Goal: Transaction & Acquisition: Purchase product/service

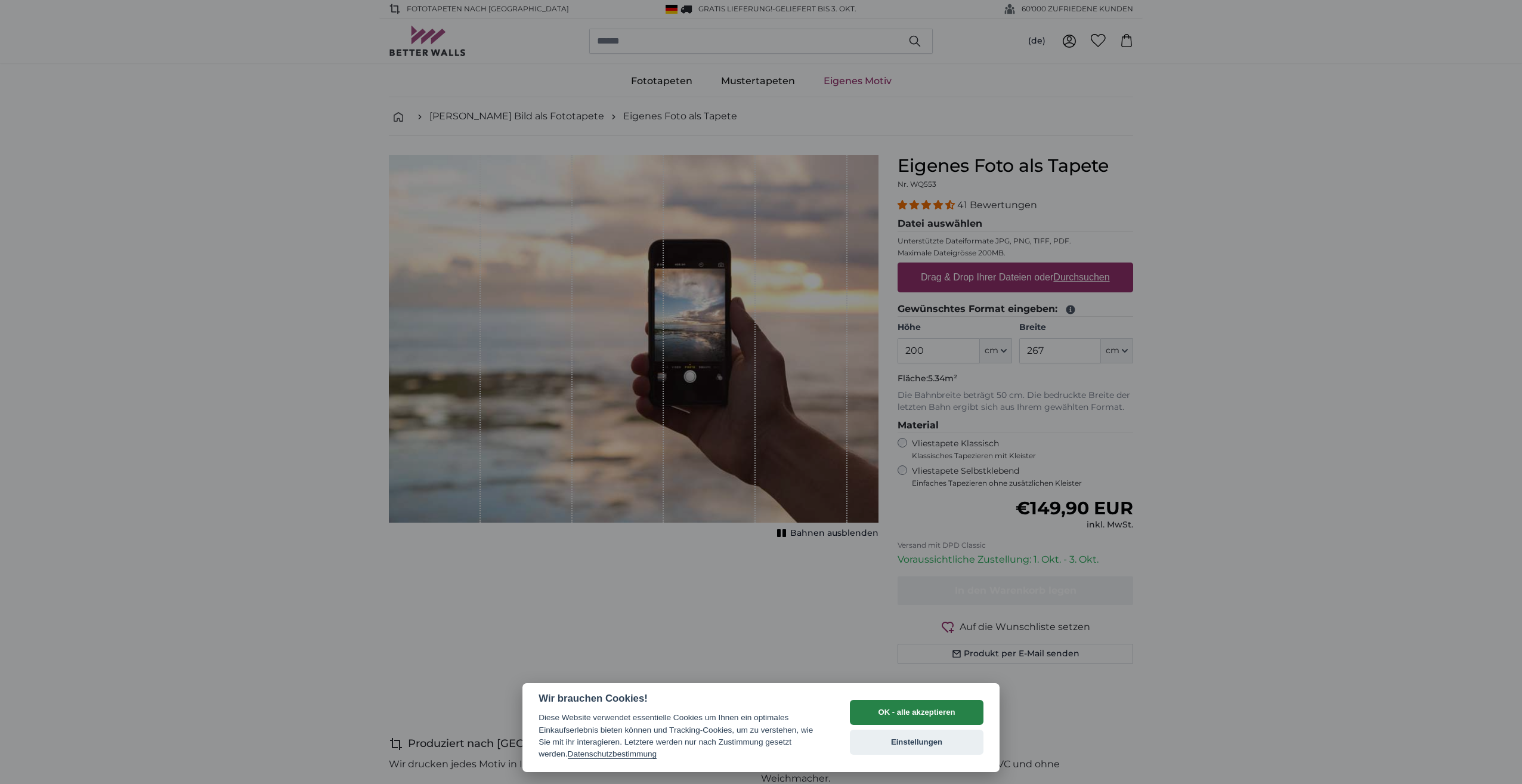
click at [923, 708] on button "OK - alle akzeptieren" at bounding box center [916, 712] width 133 height 25
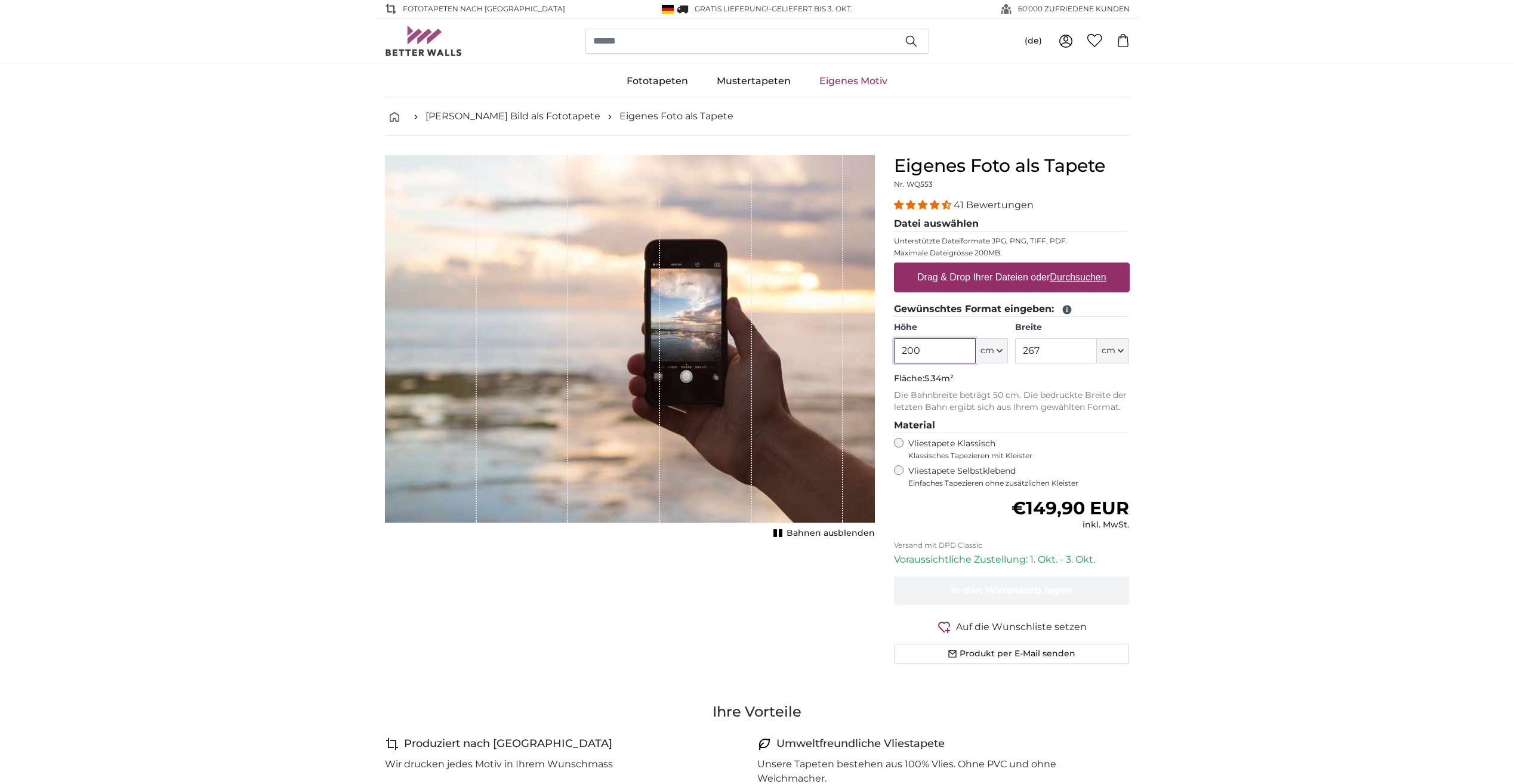
drag, startPoint x: 928, startPoint y: 352, endPoint x: 833, endPoint y: 345, distance: 95.3
click at [833, 346] on product-detail "Abbrechen Bild zuschneiden Bahnen ausblenden Eigenes Foto als Tapete Nr. WQ553 …" at bounding box center [757, 415] width 764 height 557
type input "275"
drag, startPoint x: 1061, startPoint y: 345, endPoint x: 1012, endPoint y: 349, distance: 49.2
click at [1012, 349] on div "Höhe 275 ft cm Centimeter (cm) Inches (inch) Feet (ft. in.) Breite 267 ft cm Ce…" at bounding box center [1012, 343] width 236 height 42
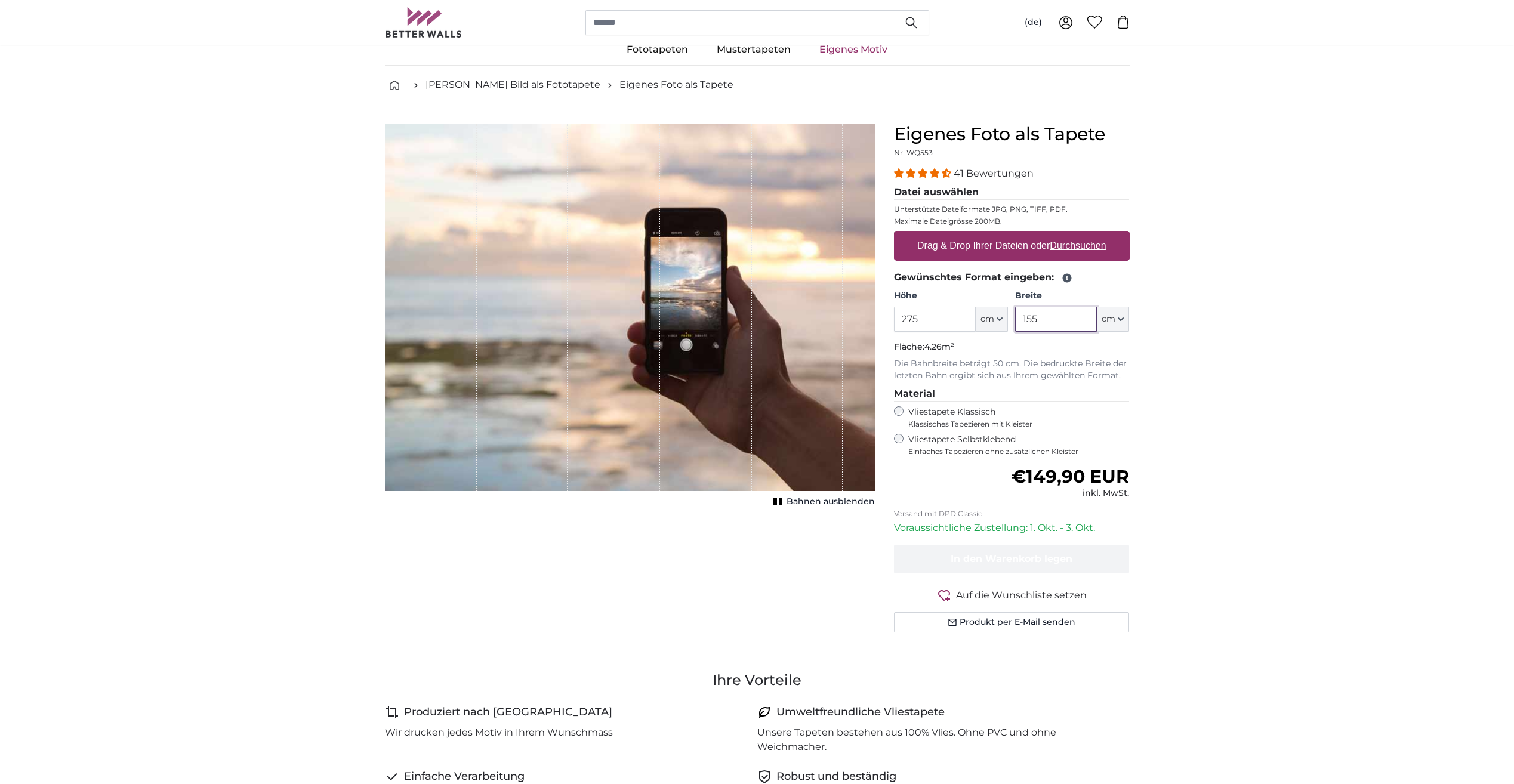
scroll to position [60, 0]
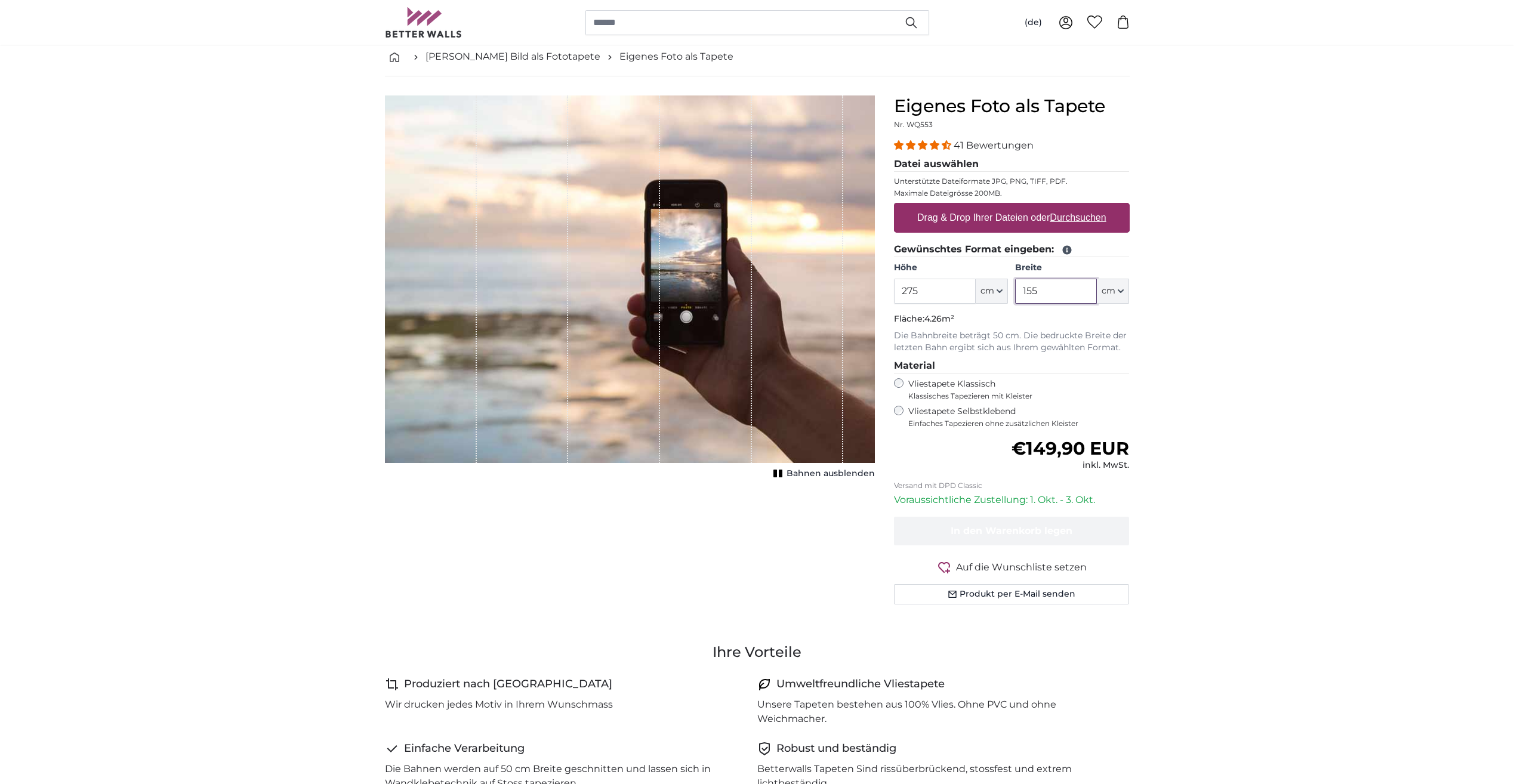
type input "155"
click at [964, 415] on label "Vliestapete Selbstklebend Einfaches Tapezieren ohne zusätzlichen Kleister" at bounding box center [1019, 416] width 222 height 22
click at [1056, 209] on label "Drag & Drop Ihrer Dateien oder Durchsuchen" at bounding box center [1011, 217] width 198 height 24
click at [1056, 206] on input "Drag & Drop Ihrer Dateien oder Durchsuchen" at bounding box center [1012, 204] width 236 height 4
type input "**********"
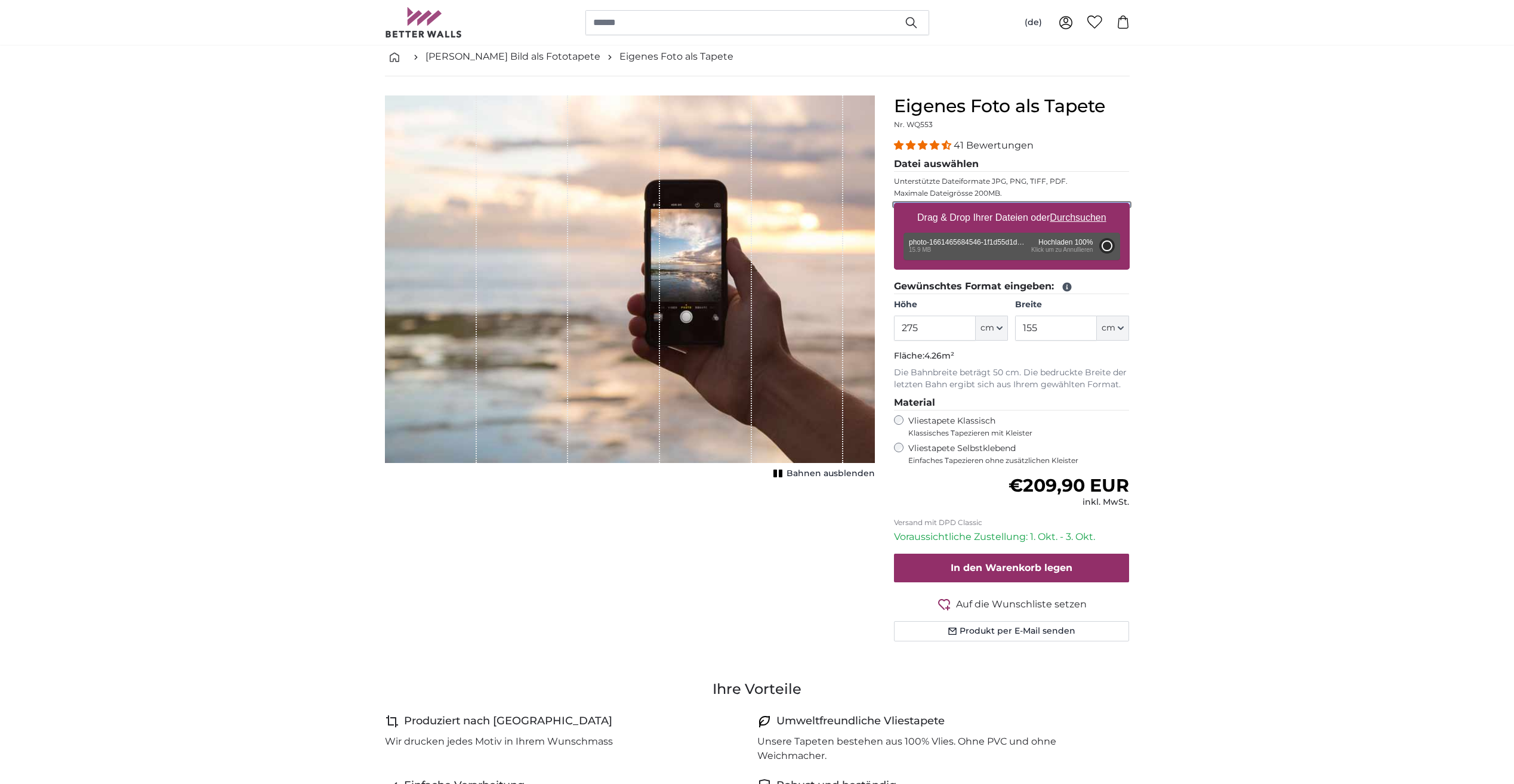
type input "200"
type input "150"
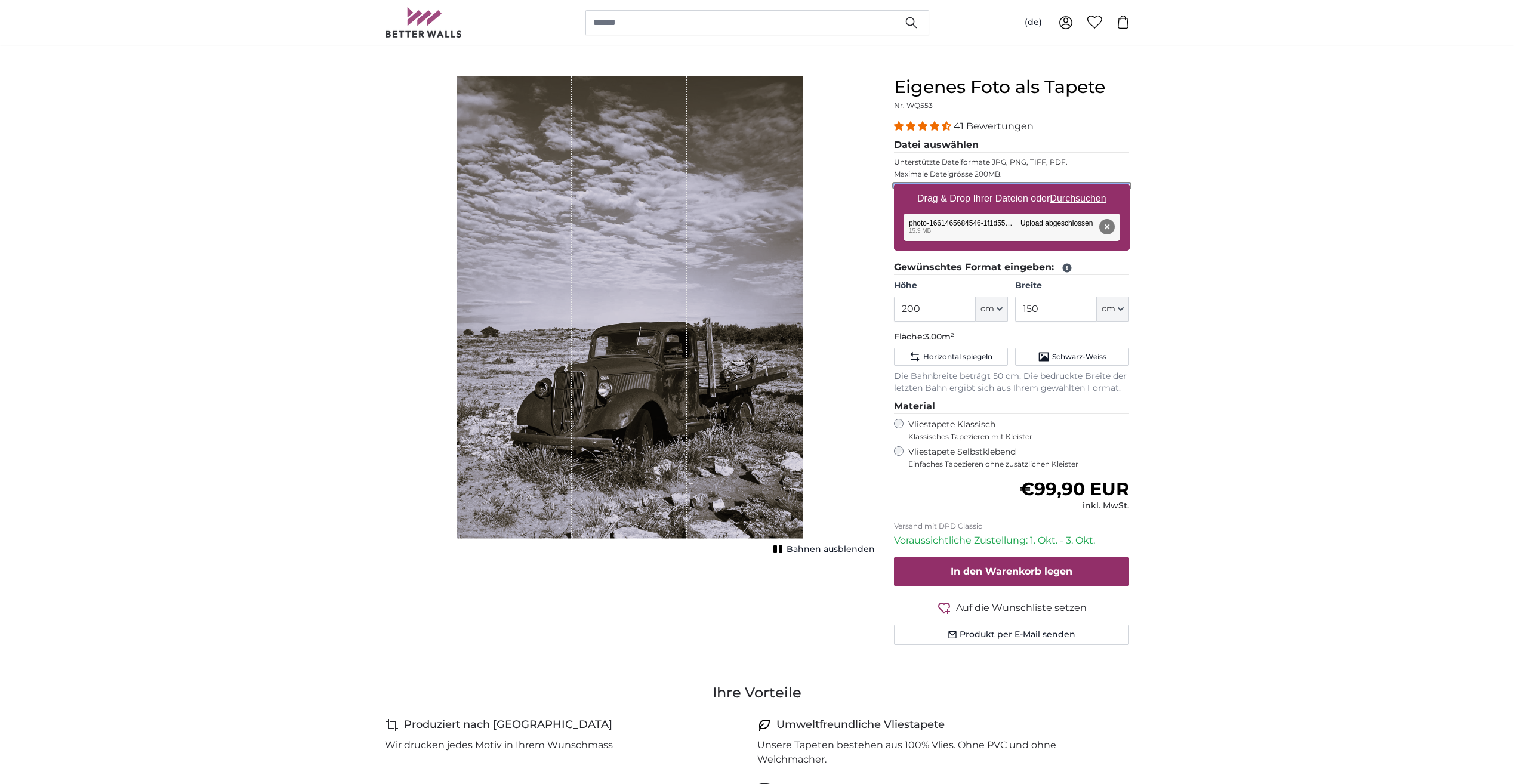
scroll to position [60, 0]
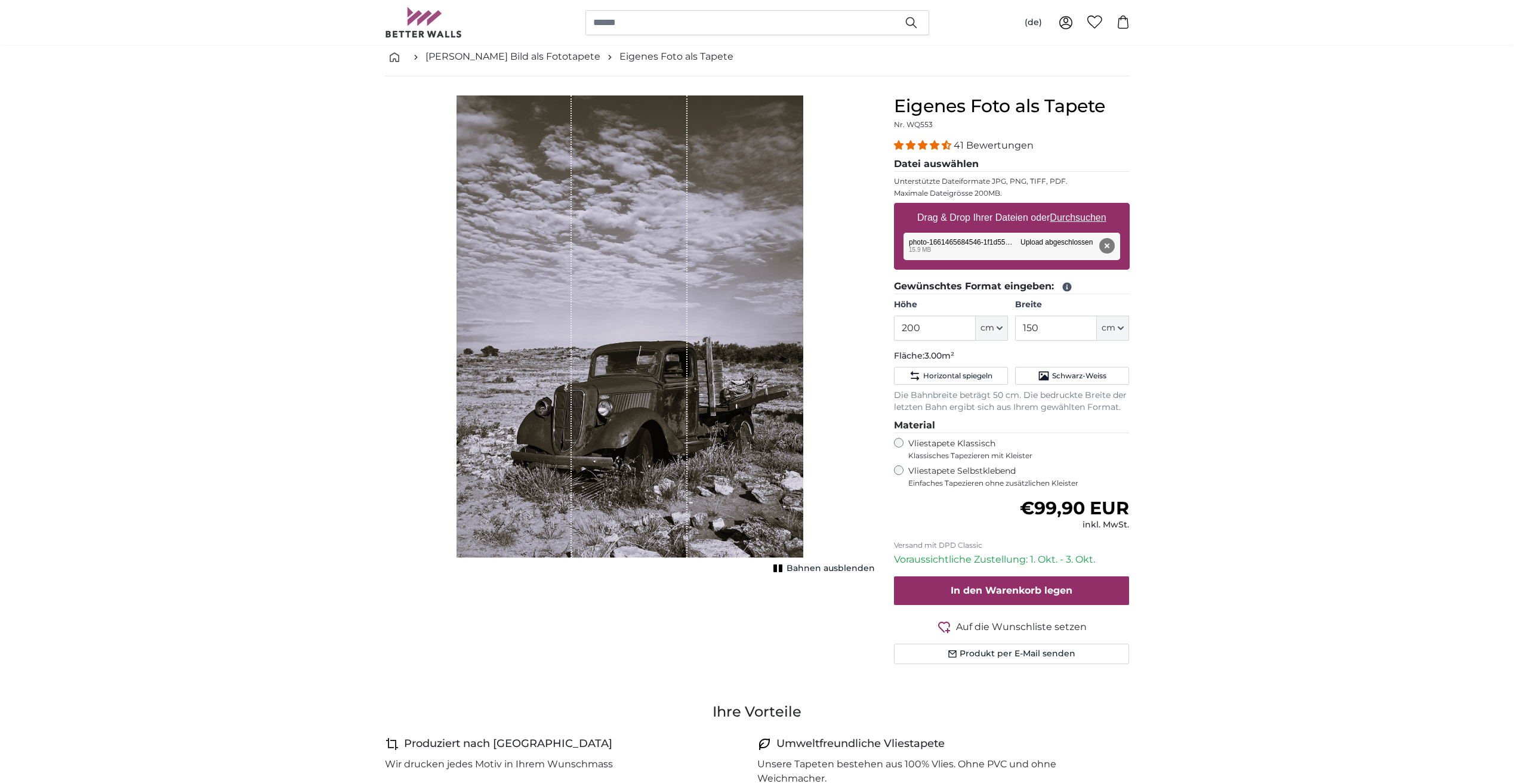
drag, startPoint x: 664, startPoint y: 402, endPoint x: 668, endPoint y: 428, distance: 26.3
click at [668, 428] on div "1 of 1" at bounding box center [629, 326] width 115 height 462
drag, startPoint x: 928, startPoint y: 329, endPoint x: 880, endPoint y: 320, distance: 48.8
click at [887, 330] on div "Eigenes Foto als Tapete Nr. WQ553 41 Bewertungen Datei auswählen Unterstützte D…" at bounding box center [1012, 394] width 255 height 597
type input "275"
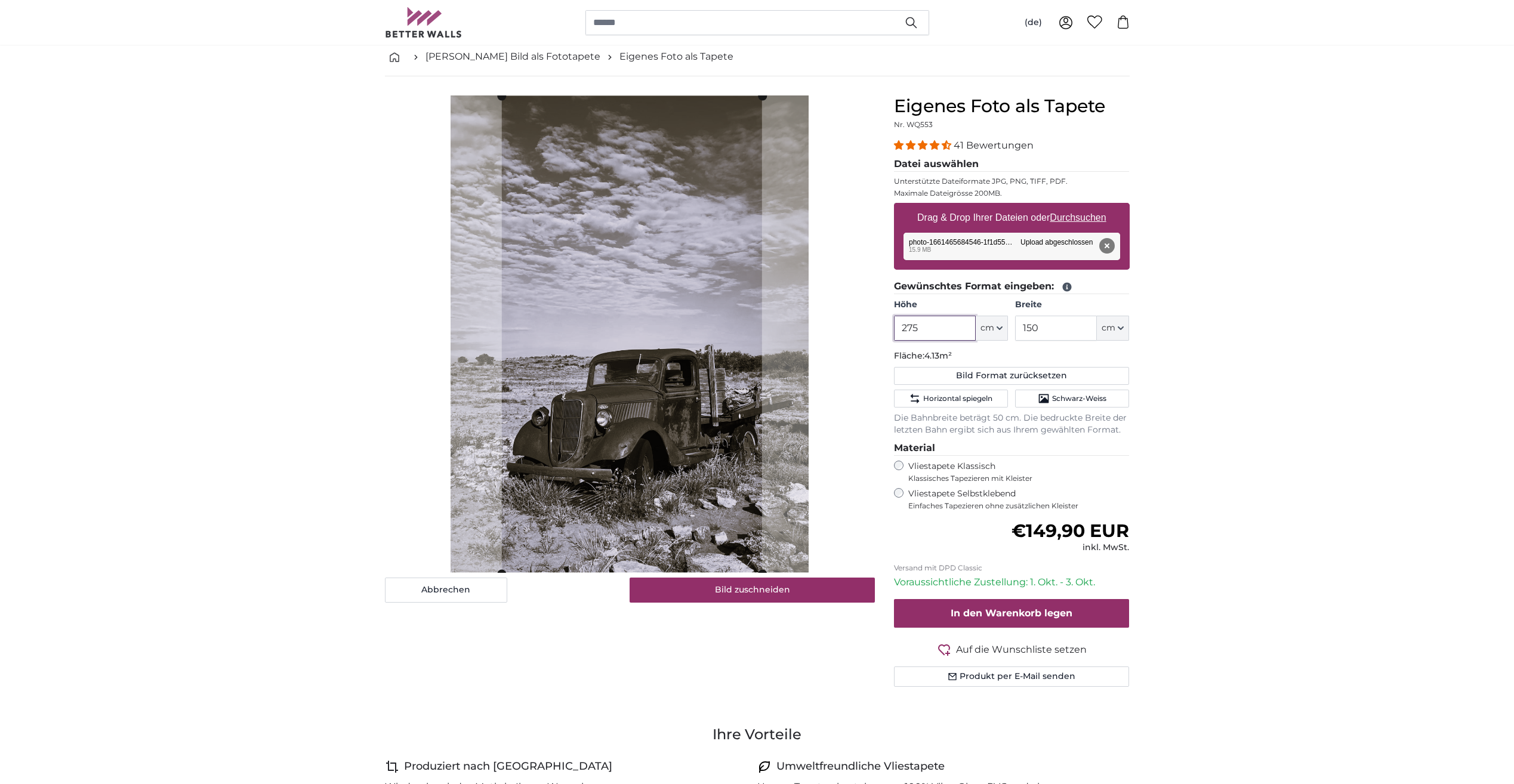
click at [675, 403] on cropper-handle at bounding box center [631, 335] width 261 height 477
type input "275"
